Goal: Task Accomplishment & Management: Use online tool/utility

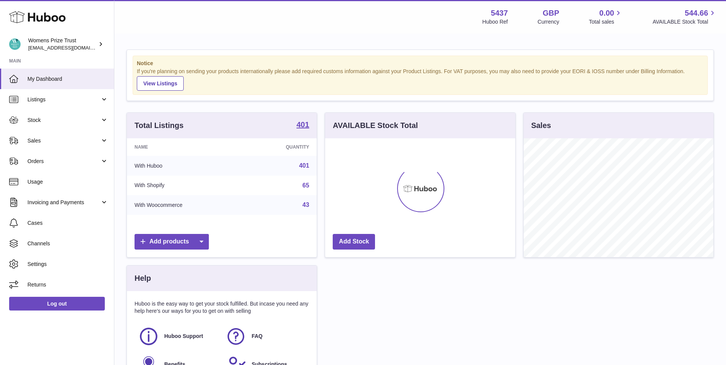
scroll to position [119, 190]
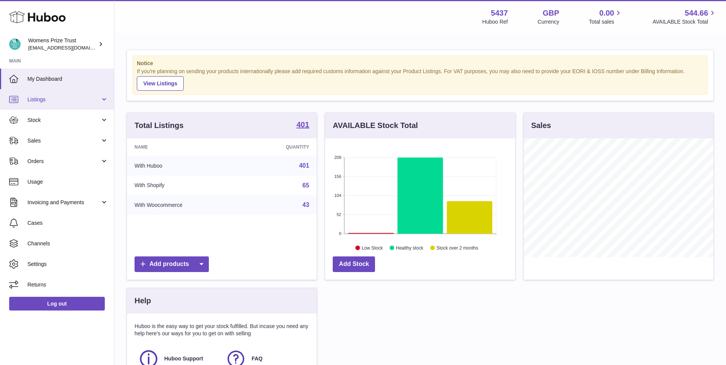
click at [46, 97] on span "Listings" at bounding box center [63, 99] width 73 height 7
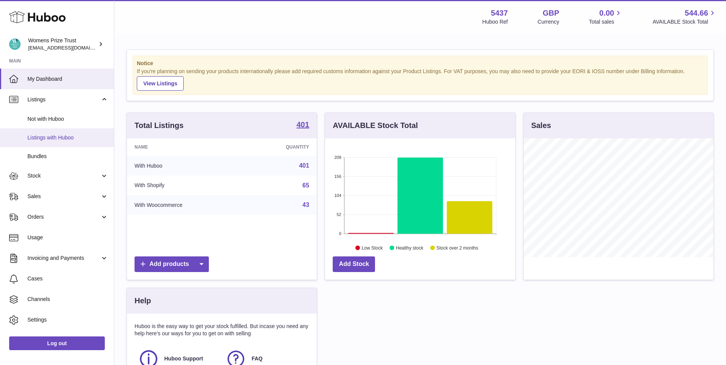
click at [47, 138] on span "Listings with Huboo" at bounding box center [67, 137] width 81 height 7
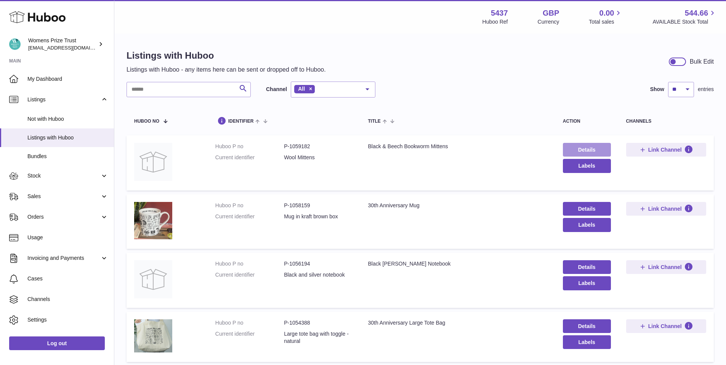
click at [594, 147] on link "Details" at bounding box center [587, 150] width 48 height 14
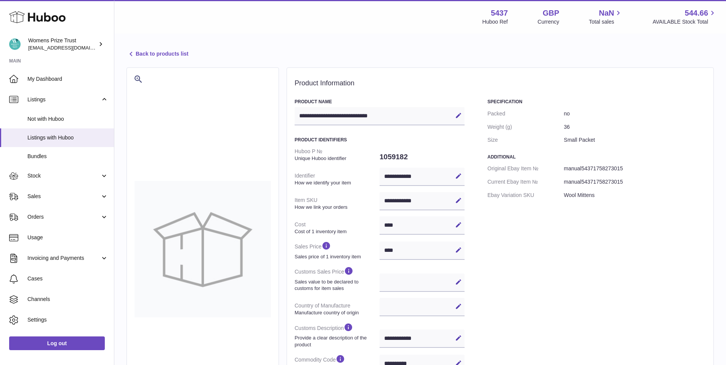
select select
select select "****"
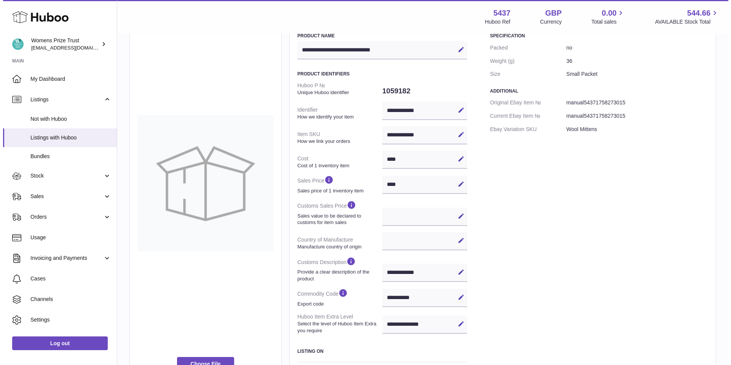
scroll to position [163, 0]
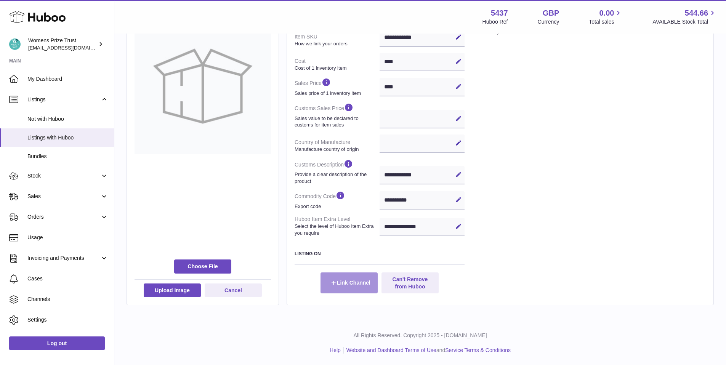
click at [358, 285] on button "Link Channel" at bounding box center [348, 282] width 57 height 21
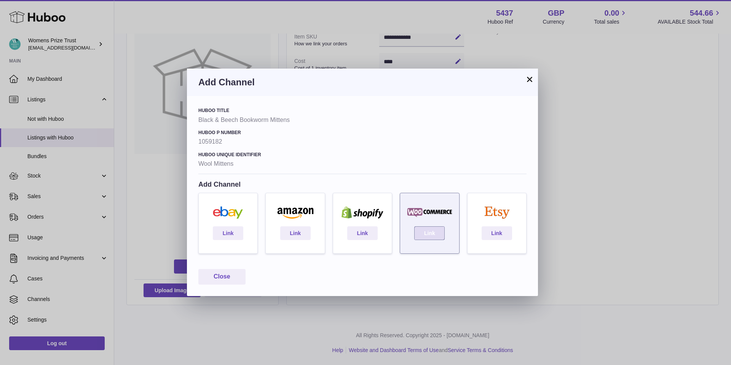
click at [429, 232] on link "Link" at bounding box center [430, 233] width 30 height 14
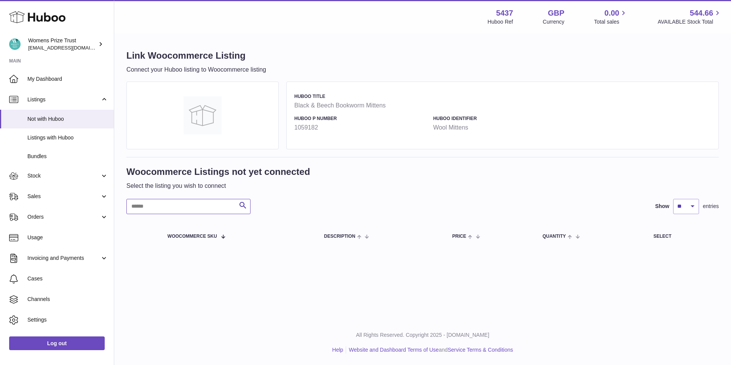
click at [200, 210] on input "text" at bounding box center [188, 206] width 124 height 15
drag, startPoint x: 319, startPoint y: 126, endPoint x: 296, endPoint y: 127, distance: 23.3
click at [296, 127] on strong "1059182" at bounding box center [361, 127] width 135 height 8
copy strong "1059182"
paste input "*******"
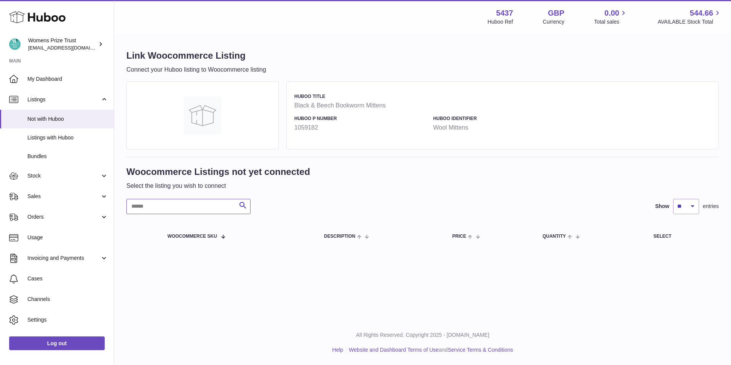
click at [202, 208] on input "text" at bounding box center [188, 206] width 124 height 15
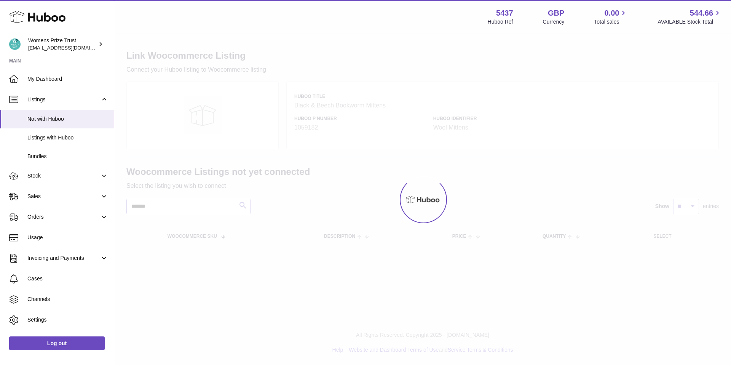
type input "*******"
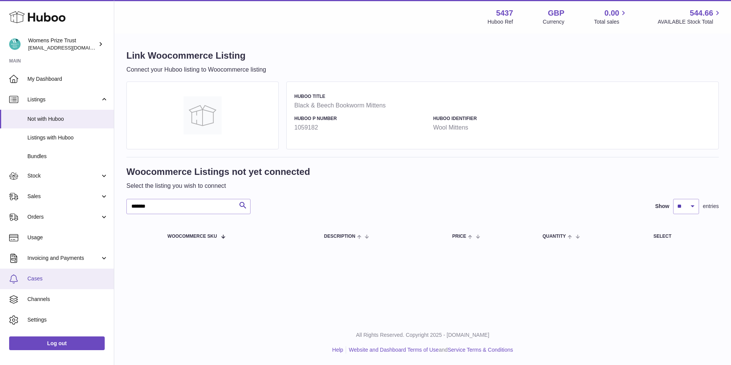
click at [59, 275] on span "Cases" at bounding box center [67, 278] width 81 height 7
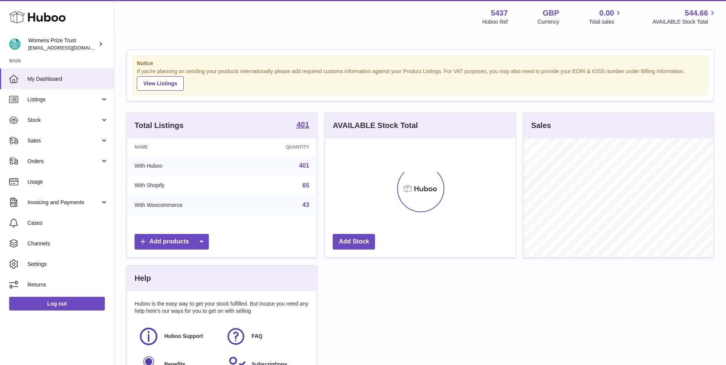
scroll to position [119, 190]
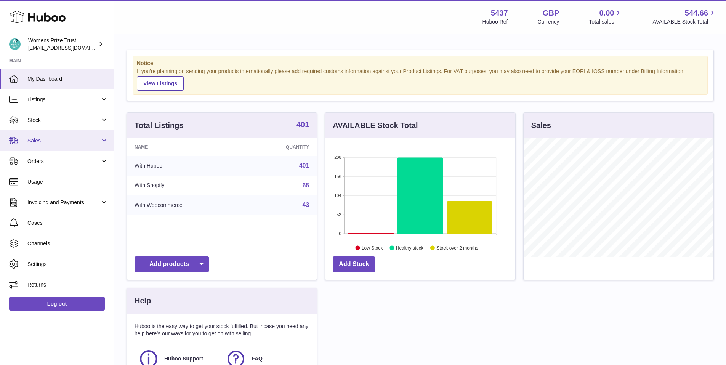
click at [52, 136] on link "Sales" at bounding box center [57, 140] width 114 height 21
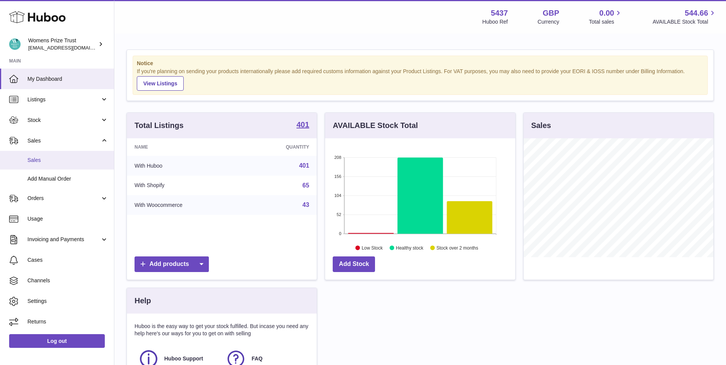
click at [44, 159] on span "Sales" at bounding box center [67, 160] width 81 height 7
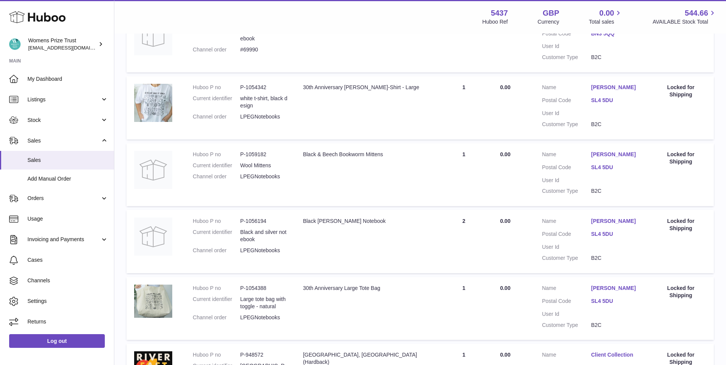
scroll to position [434, 0]
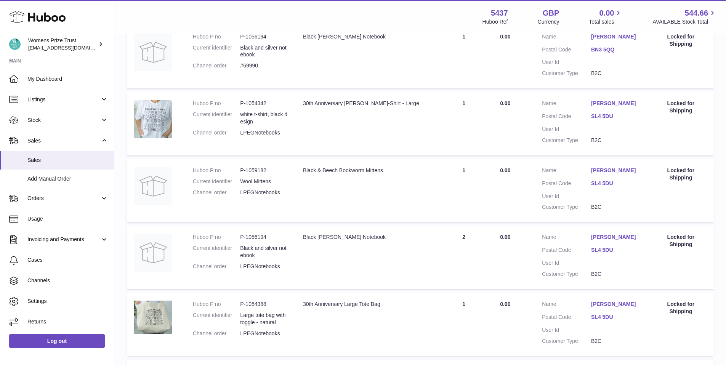
drag, startPoint x: 286, startPoint y: 134, endPoint x: 194, endPoint y: 133, distance: 91.8
click at [194, 133] on dl "Huboo P no P-1054342 Current identifier white t-shirt, black design Channel ord…" at bounding box center [240, 120] width 95 height 40
copy dl "Channel order LPEGNotebooks"
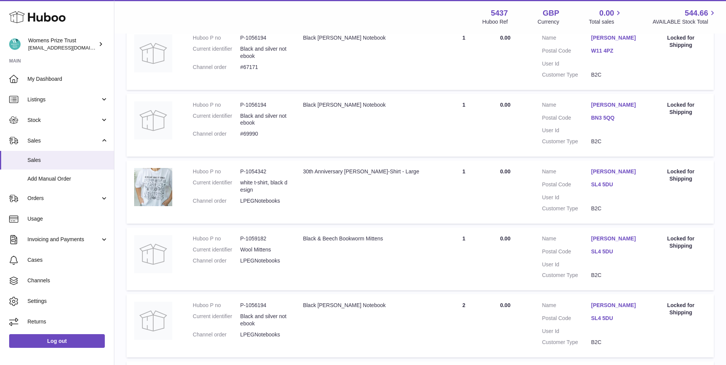
scroll to position [317, 0]
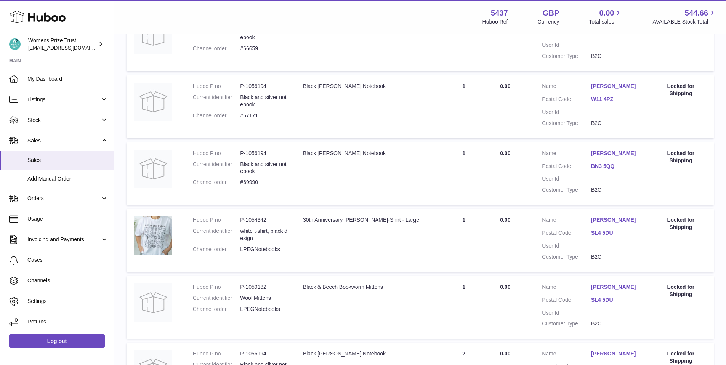
drag, startPoint x: 254, startPoint y: 182, endPoint x: 193, endPoint y: 182, distance: 61.7
click at [193, 182] on dl "Huboo P no P-1056194 Current identifier Black and silver notebook Channel order…" at bounding box center [240, 170] width 95 height 40
copy dl "Channel order #69990"
drag, startPoint x: 256, startPoint y: 115, endPoint x: 194, endPoint y: 111, distance: 62.6
click at [194, 111] on dl "Huboo P no P-1056194 Current identifier Black and silver notebook Channel order…" at bounding box center [240, 103] width 95 height 40
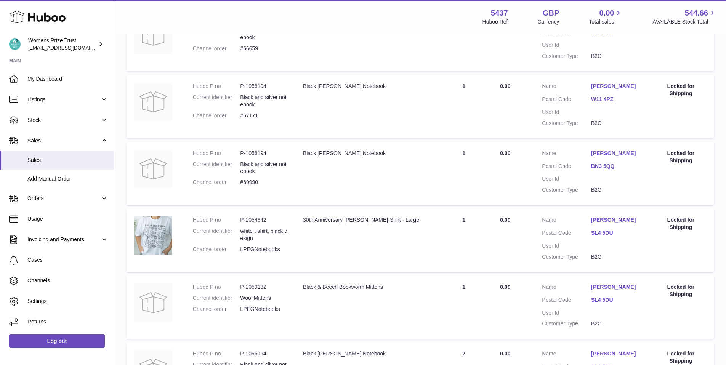
copy dl "Channel order #67171"
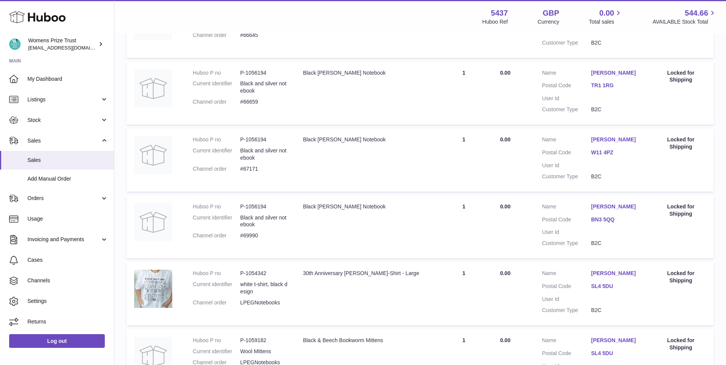
scroll to position [259, 0]
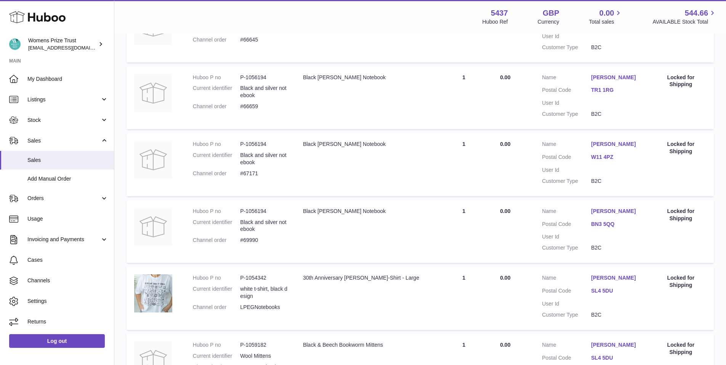
drag, startPoint x: 261, startPoint y: 106, endPoint x: 191, endPoint y: 103, distance: 69.8
click at [191, 103] on td "Huboo P no P-1056194 Current identifier Black and silver notebook Channel order…" at bounding box center [240, 97] width 110 height 63
copy dl "Channel order #66659"
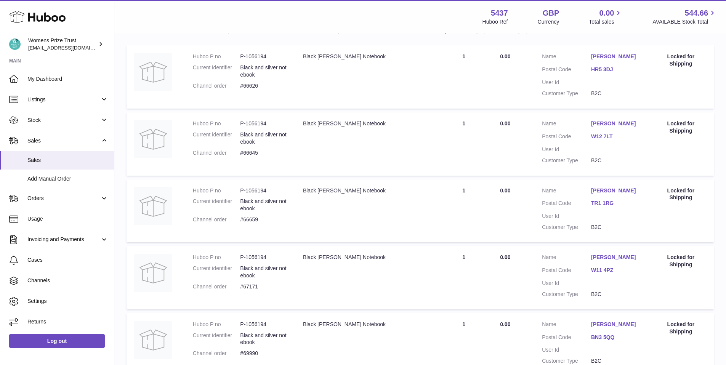
scroll to position [144, 0]
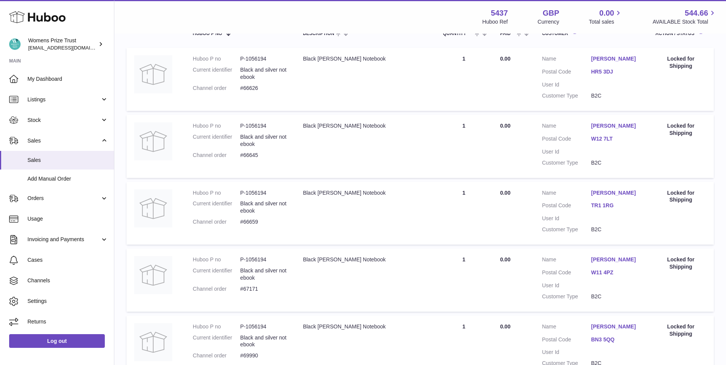
drag, startPoint x: 233, startPoint y: 154, endPoint x: 187, endPoint y: 153, distance: 45.4
click at [187, 153] on td "Huboo P no P-1056194 Current identifier Black and silver notebook Channel order…" at bounding box center [240, 146] width 110 height 63
copy dl "Channel order #66645"
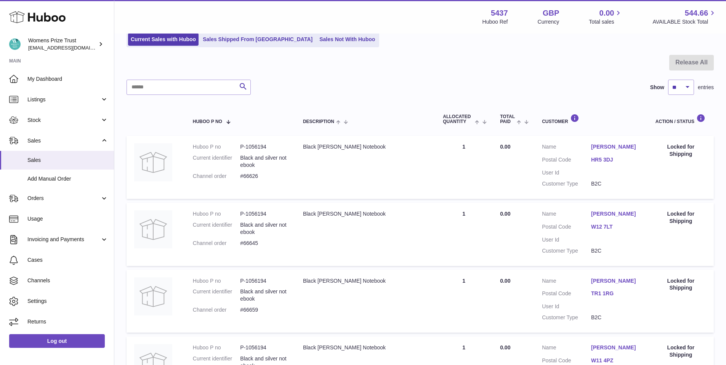
scroll to position [36, 0]
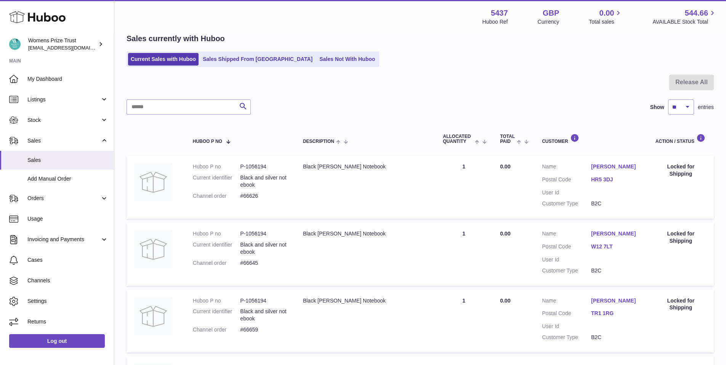
drag, startPoint x: 262, startPoint y: 196, endPoint x: 193, endPoint y: 194, distance: 69.7
click at [193, 194] on dl "Huboo P no P-1056194 Current identifier Black and silver notebook Channel order…" at bounding box center [240, 183] width 95 height 40
copy dl "Channel order #66626"
